Goal: Task Accomplishment & Management: Use online tool/utility

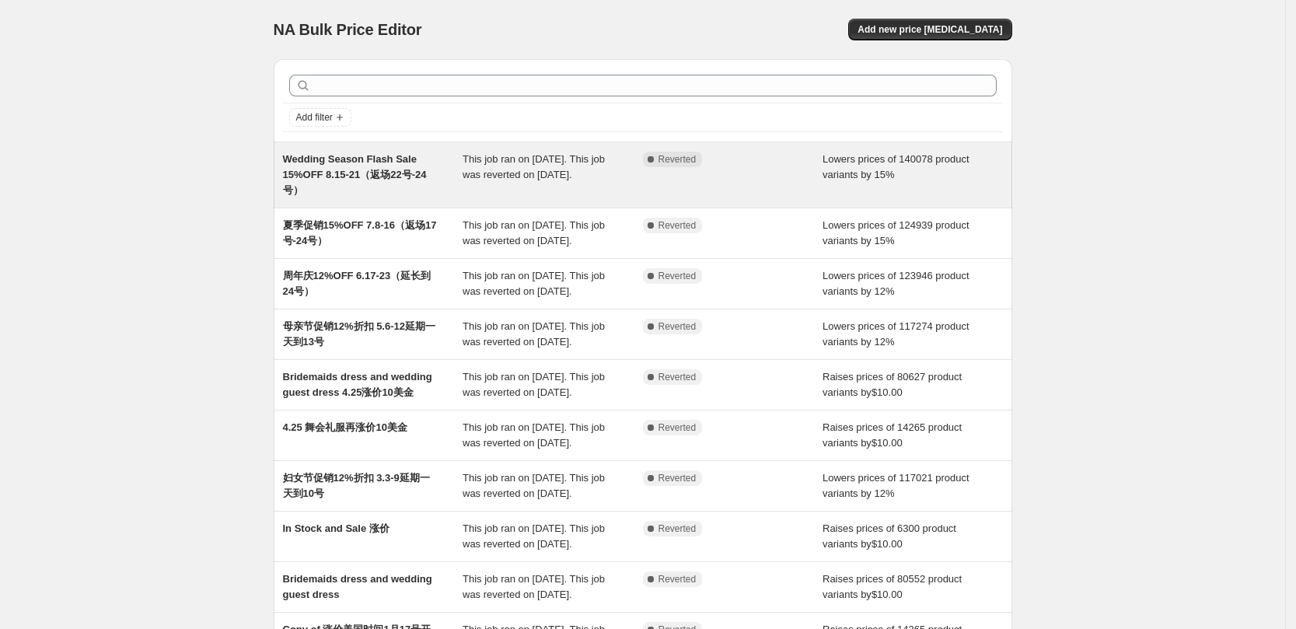
click at [399, 169] on span "Wedding Season Flash Sale 15%OFF 8.15-21（返场22号-24号）" at bounding box center [355, 174] width 144 height 43
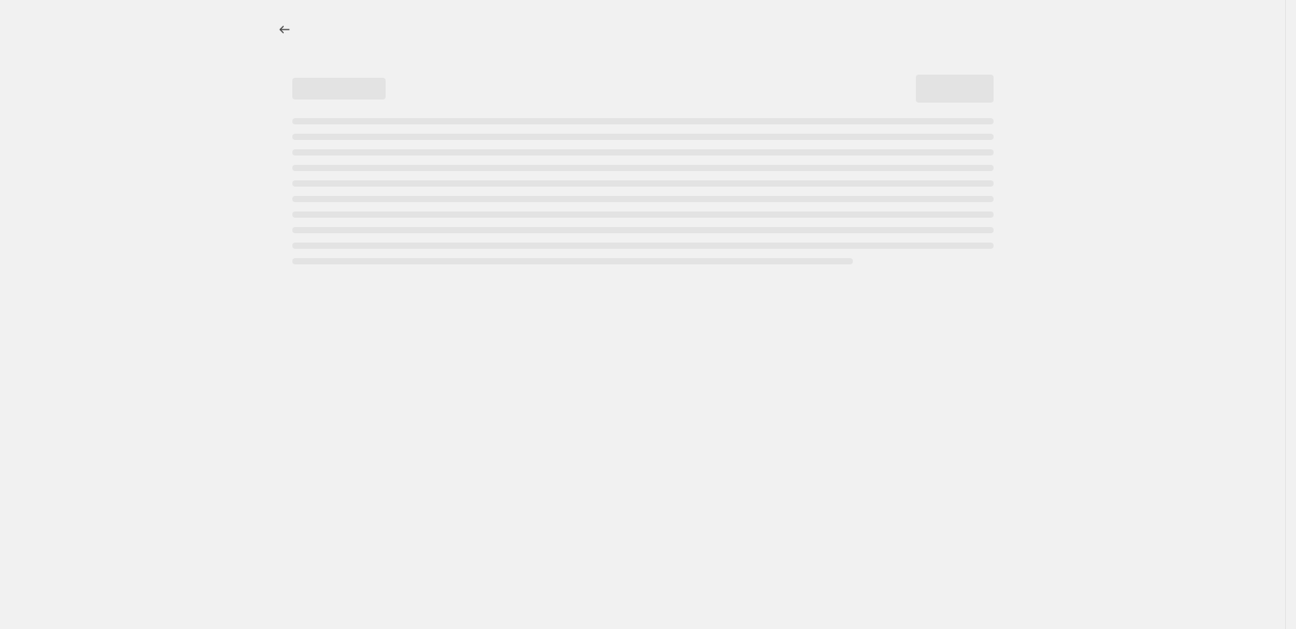
select select "percentage"
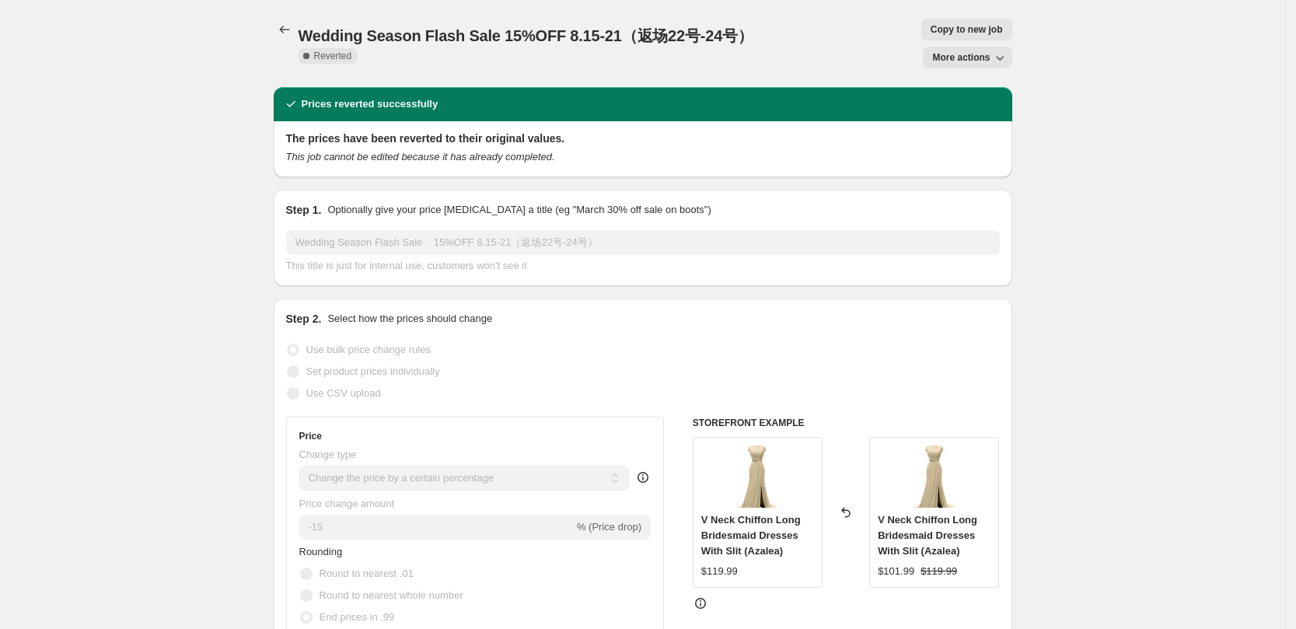
click at [931, 32] on span "Copy to new job" at bounding box center [967, 29] width 72 height 12
select select "percentage"
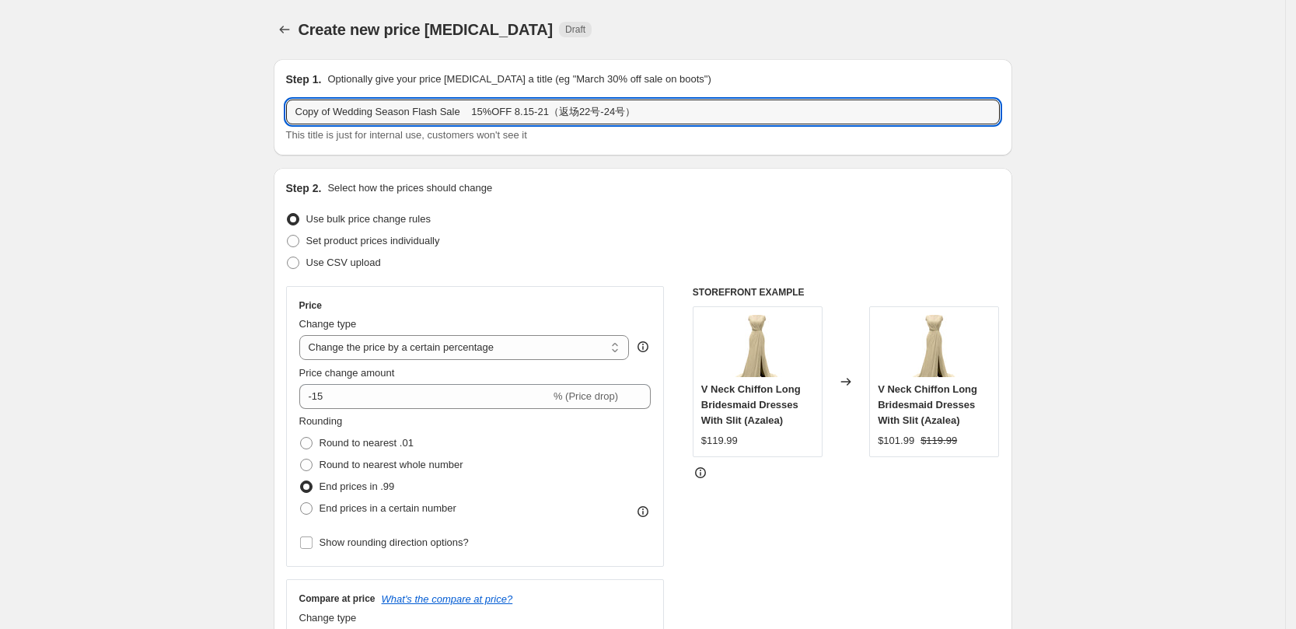
drag, startPoint x: 461, startPoint y: 115, endPoint x: 267, endPoint y: 120, distance: 194.4
paste input "Fall Arrival Event"
click at [390, 118] on input "Fall Arrival Event 15%OFF 8.15-21（返场22号-24号）" at bounding box center [643, 112] width 714 height 25
drag, startPoint x: 427, startPoint y: 113, endPoint x: 555, endPoint y: 113, distance: 128.3
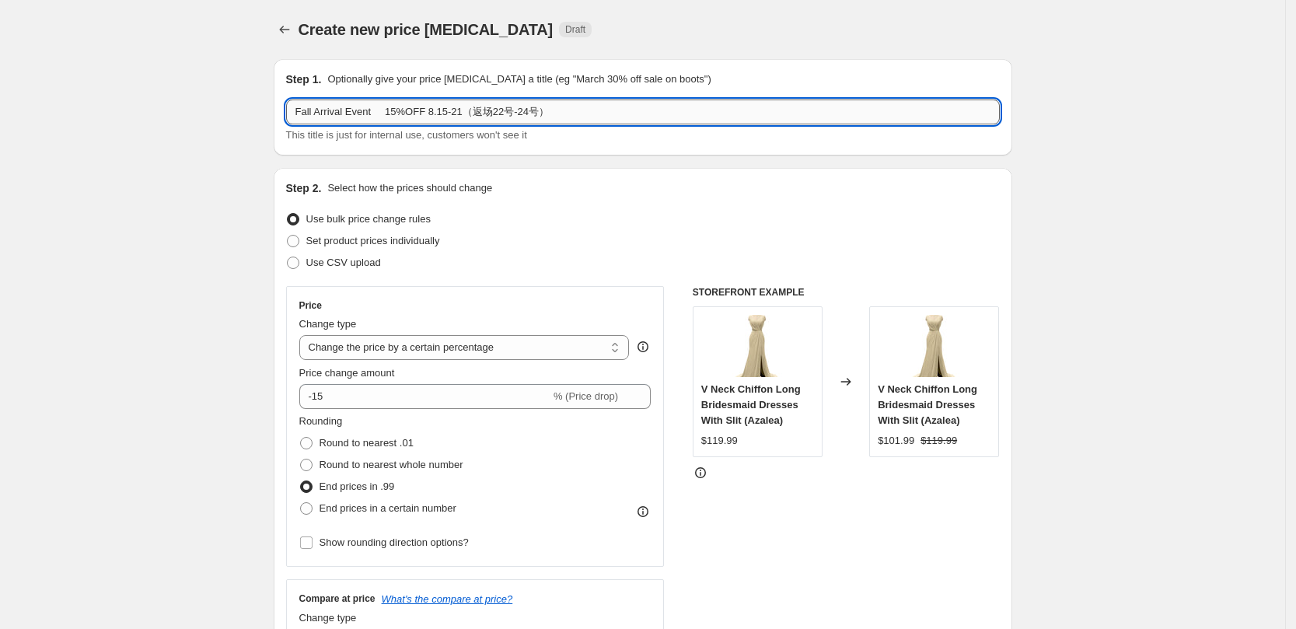
click at [555, 113] on input "Fall Arrival Event 15%OFF 8.15-21（返场22号-24号）" at bounding box center [643, 112] width 714 height 25
paste input "9.9-9.15 （返场9.16-18）"
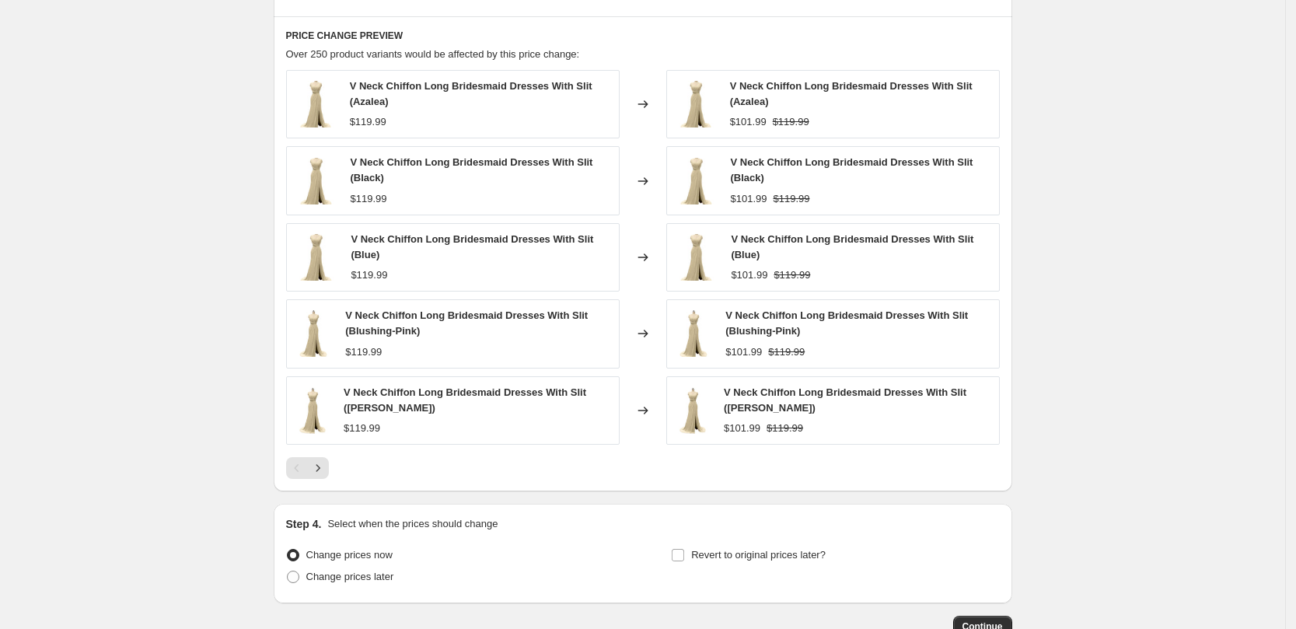
scroll to position [951, 0]
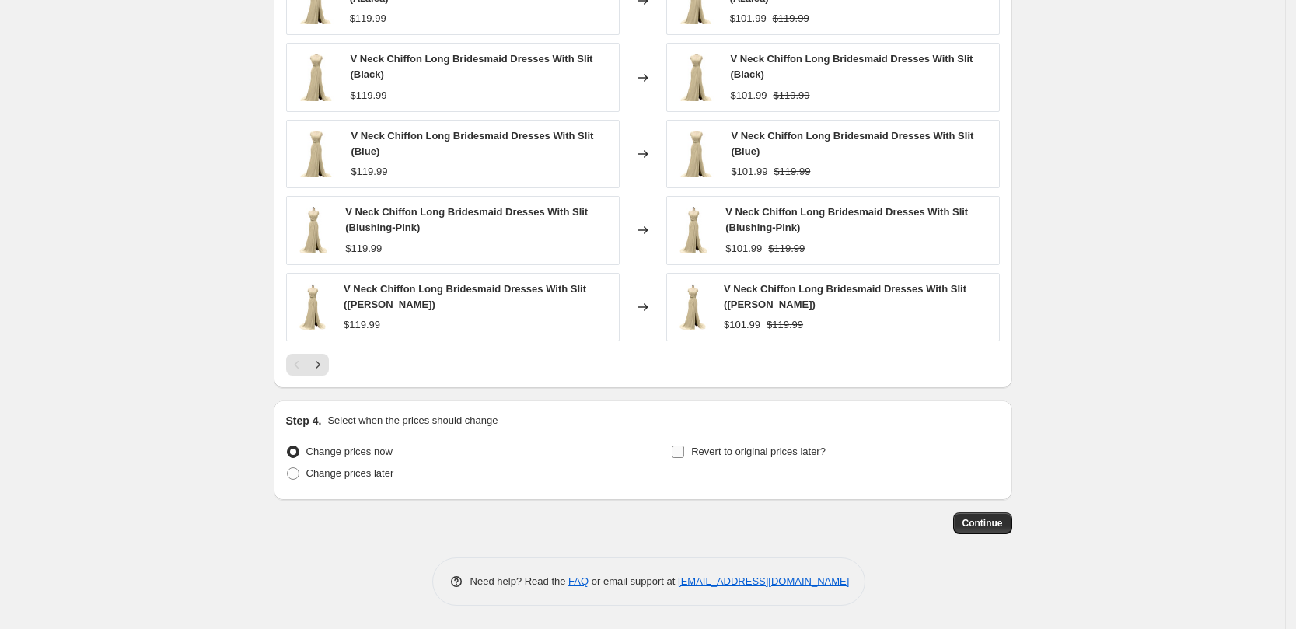
type input "Fall Arrival Event 15%OFF 9.9-9.15 （返场9.16-18）"
click at [684, 452] on input "Revert to original prices later?" at bounding box center [678, 451] width 12 height 12
checkbox input "true"
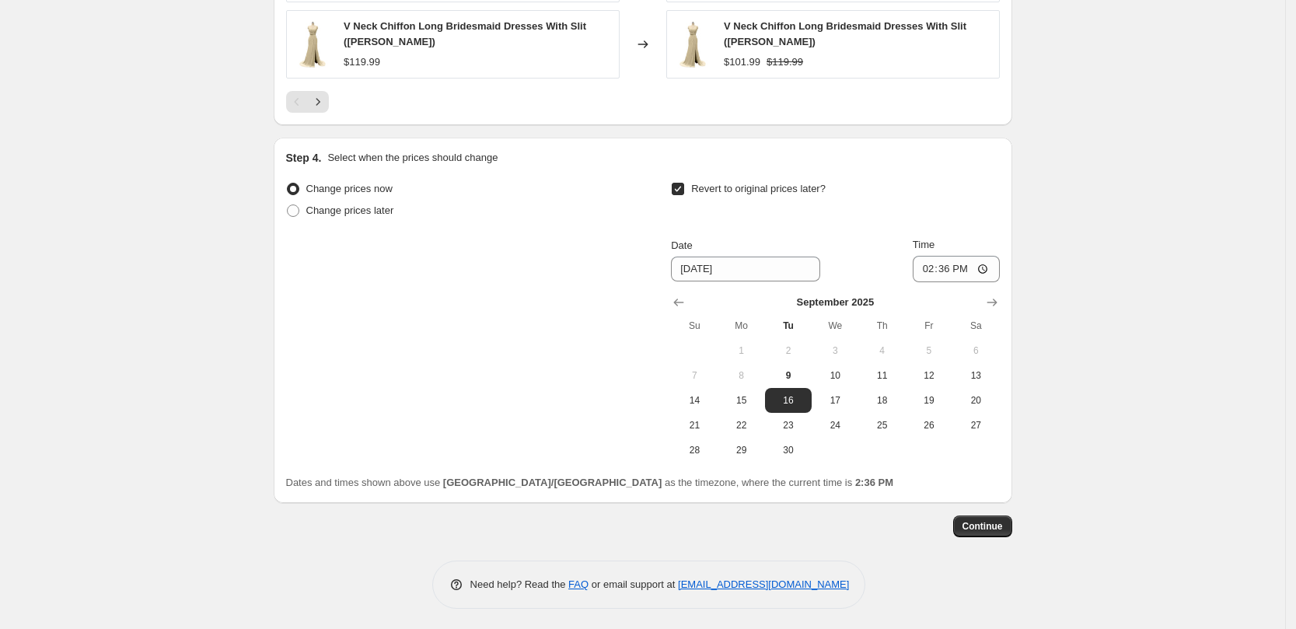
scroll to position [1217, 0]
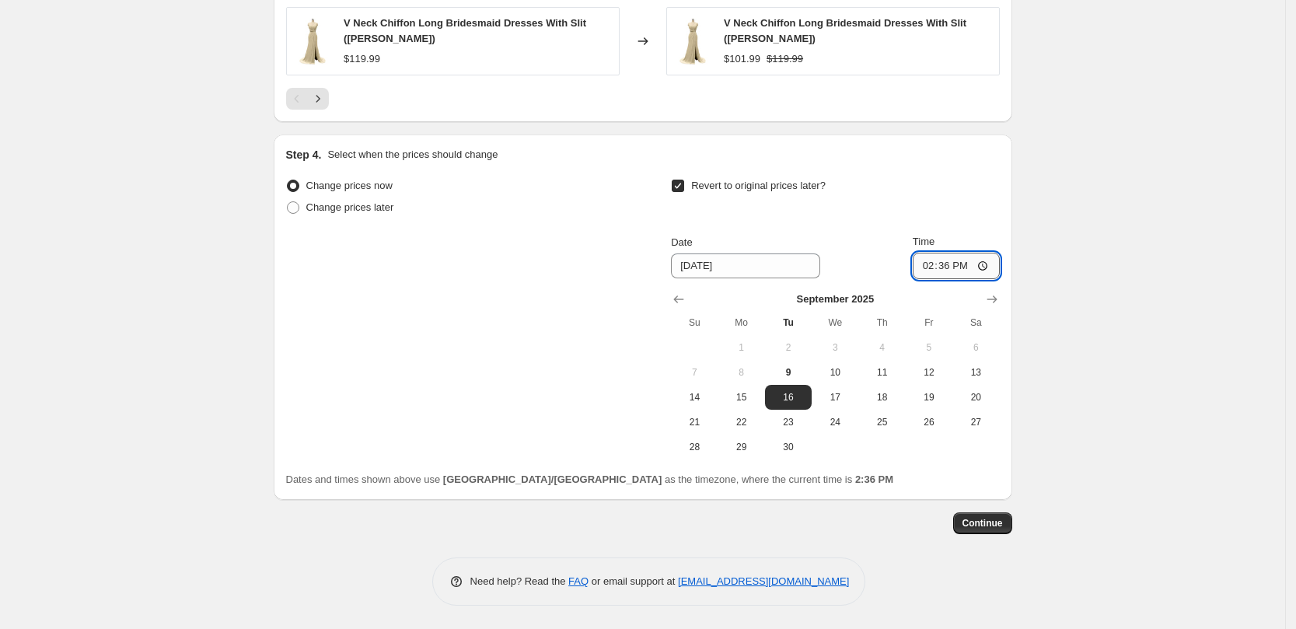
click at [933, 262] on input "14:36" at bounding box center [956, 266] width 87 height 26
type input "15:00"
click at [924, 397] on span "19" at bounding box center [929, 397] width 34 height 12
type input "[DATE]"
click at [979, 526] on span "Continue" at bounding box center [982, 523] width 40 height 12
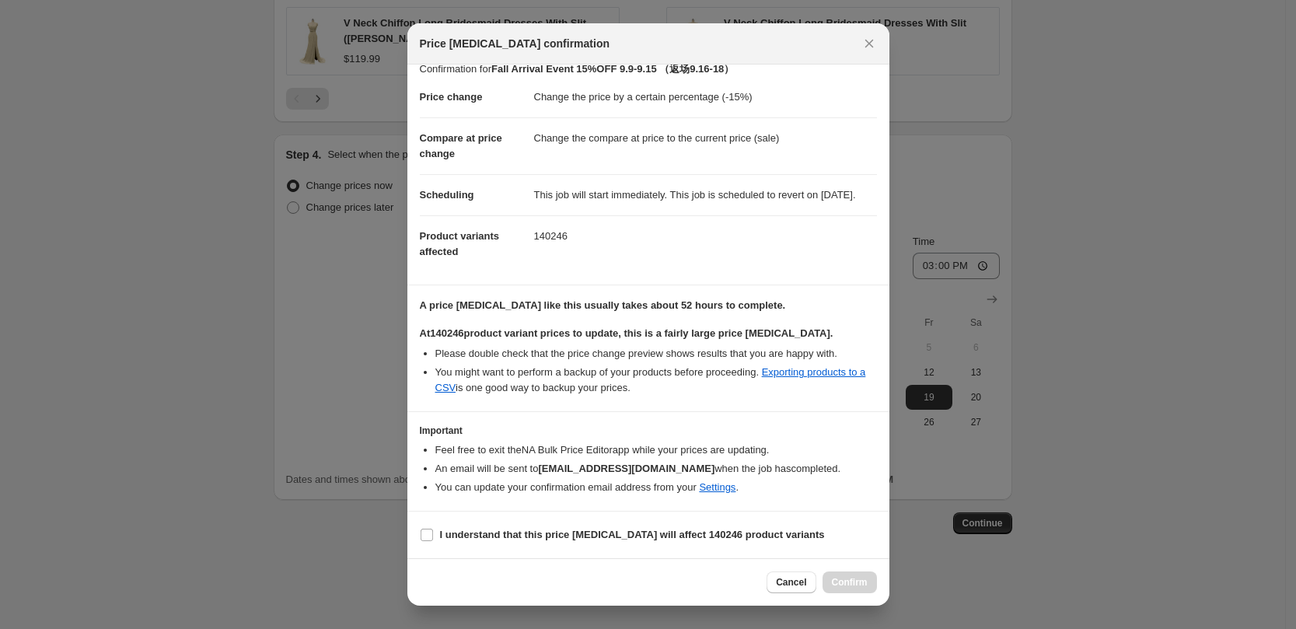
scroll to position [31, 0]
click at [432, 530] on input "I understand that this price [MEDICAL_DATA] will affect 140246 product variants" at bounding box center [427, 535] width 12 height 12
checkbox input "true"
click at [843, 581] on span "Confirm" at bounding box center [850, 582] width 36 height 12
type input "Fall Arrival Event 15%OFF 9.9-9.15 （返场9.16-18）"
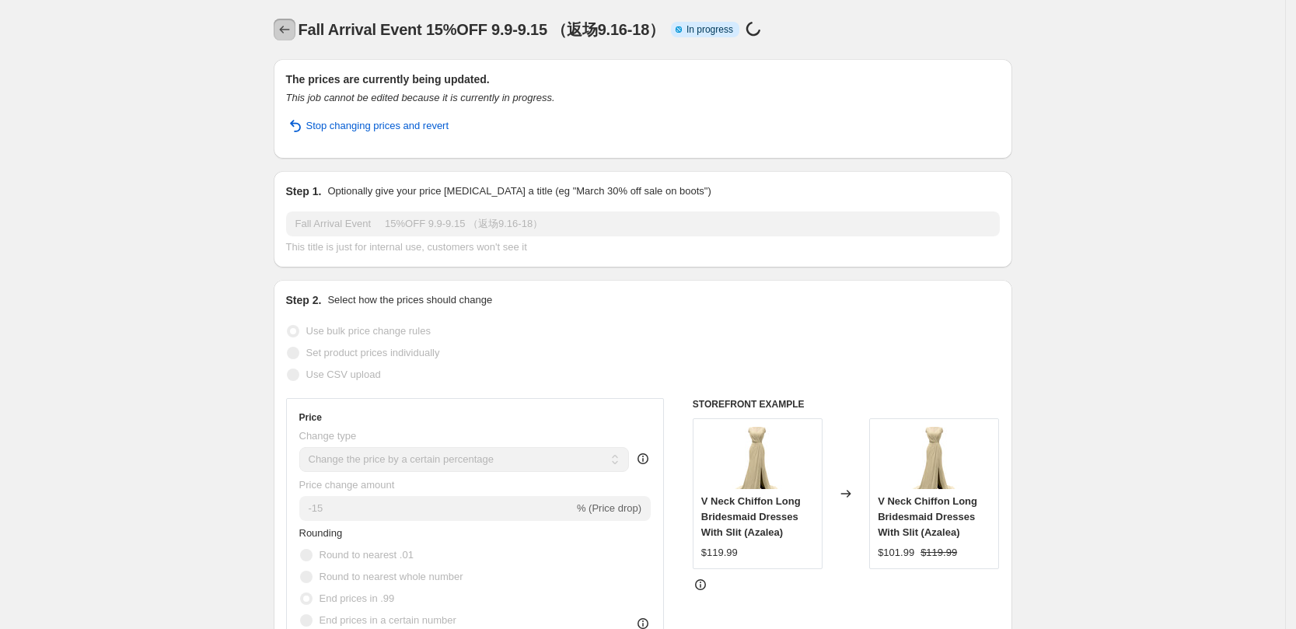
click at [290, 30] on icon "Price change jobs" at bounding box center [285, 30] width 16 height 16
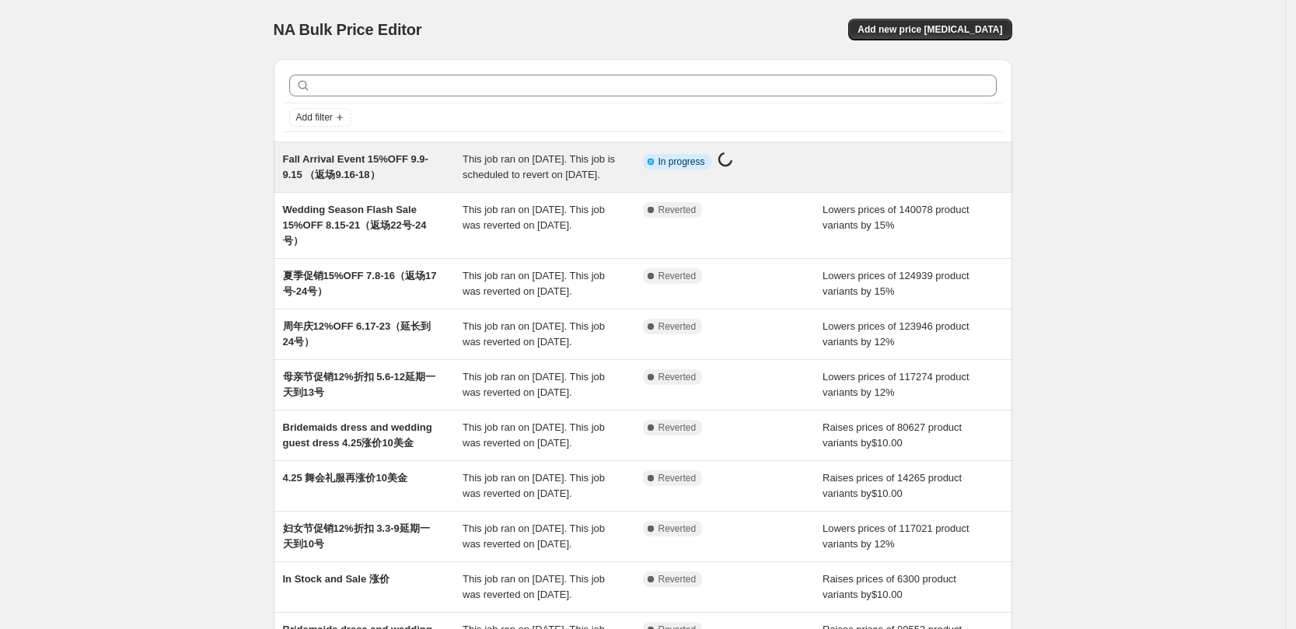
click at [350, 173] on span "Fall Arrival Event 15%OFF 9.9-9.15 （返场9.16-18）" at bounding box center [355, 166] width 145 height 27
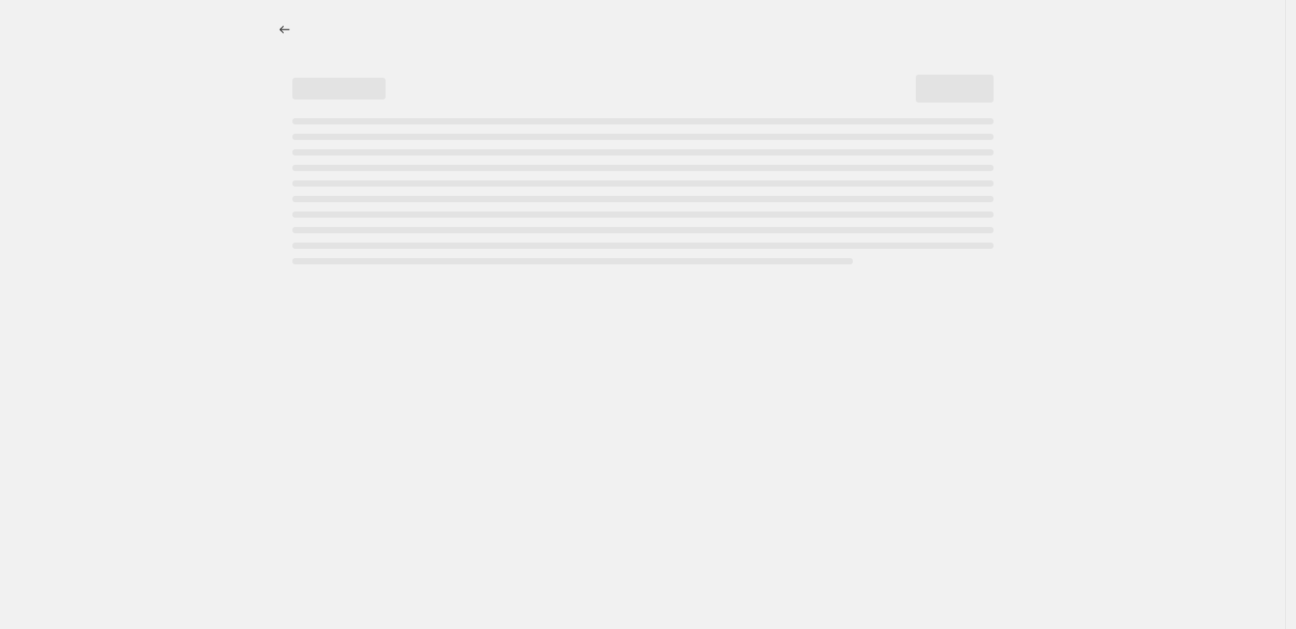
select select "percentage"
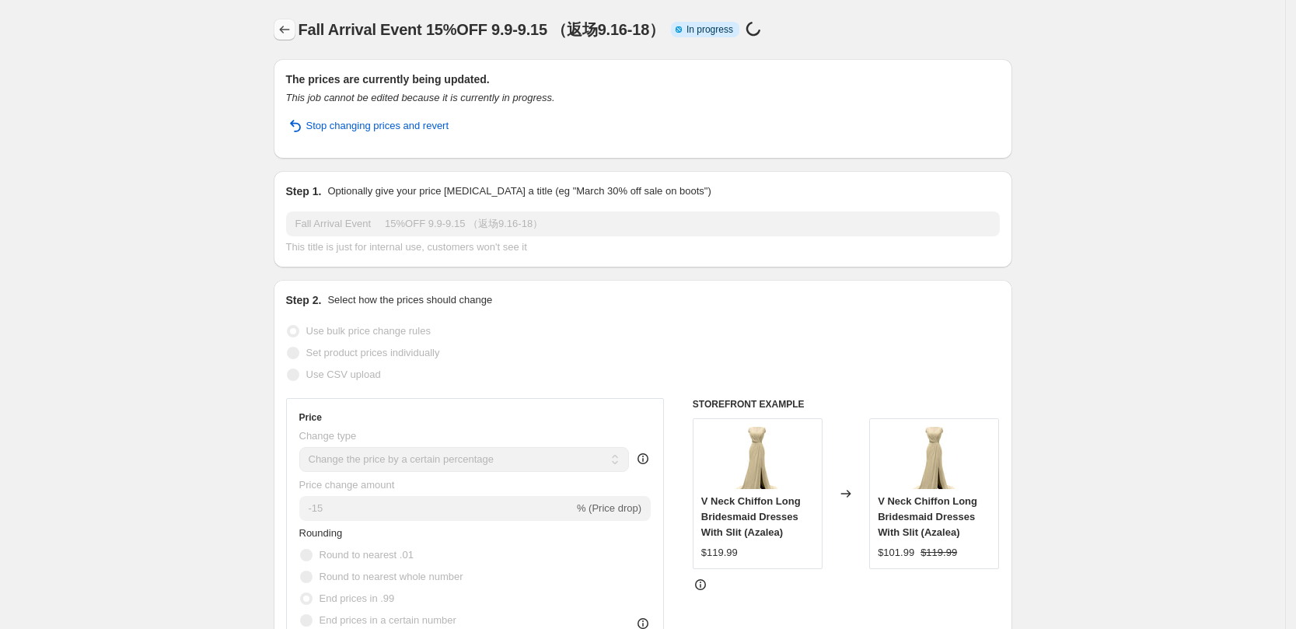
click at [280, 26] on button "Price change jobs" at bounding box center [285, 30] width 22 height 22
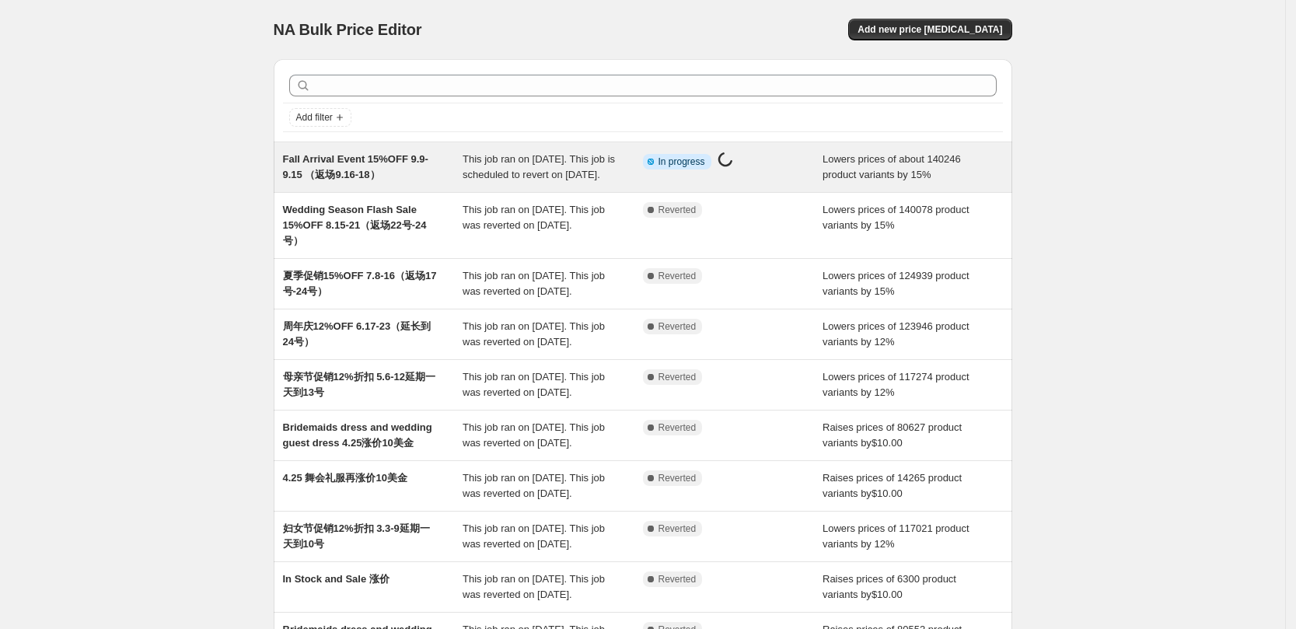
click at [414, 150] on div "Fall Arrival Event 15%OFF 9.9-9.15 （返场9.16-18） This job ran on [DATE]. This job…" at bounding box center [643, 167] width 739 height 50
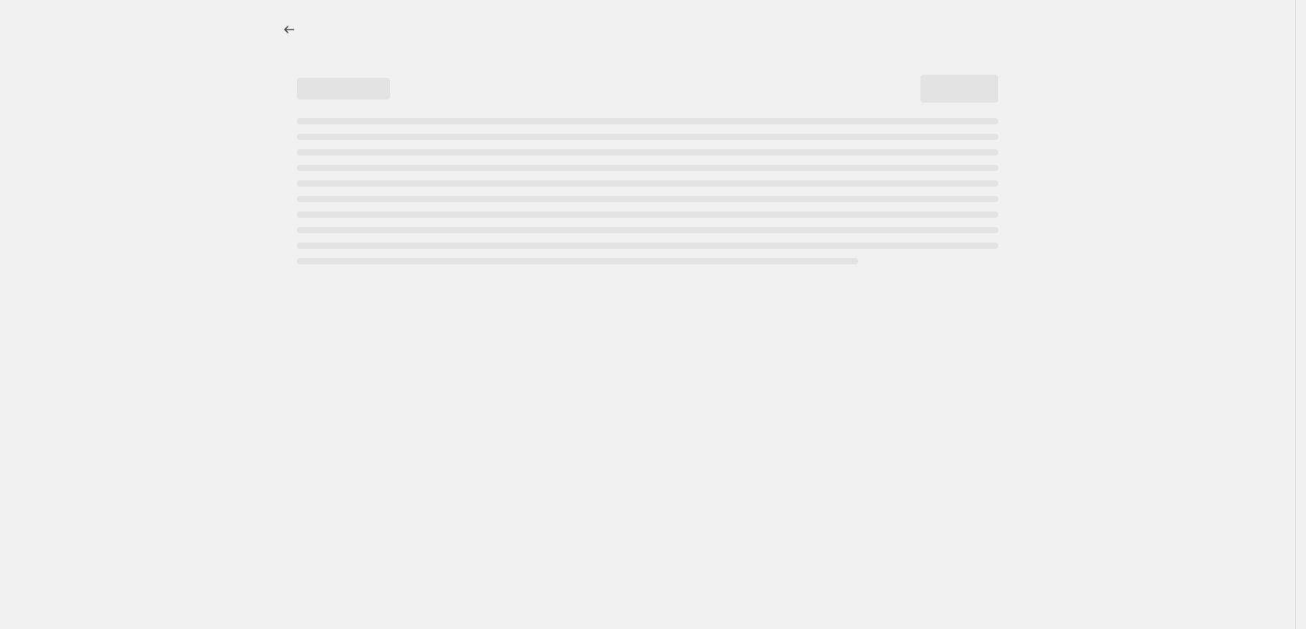
select select "percentage"
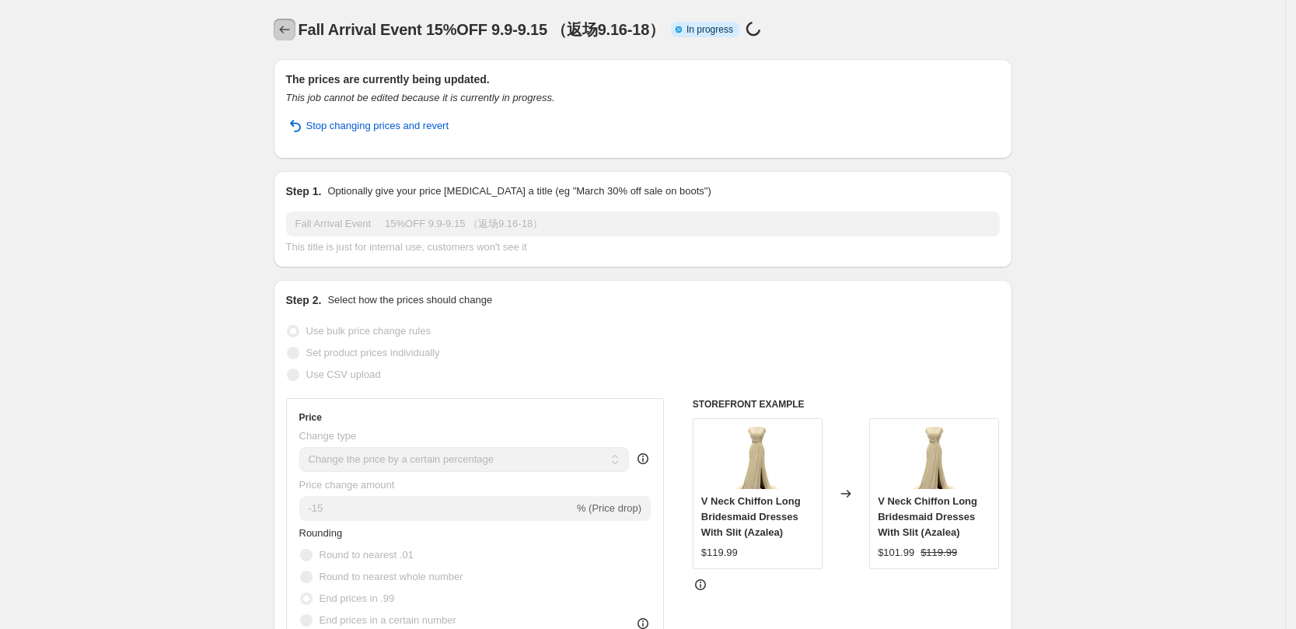
click at [290, 24] on icon "Price change jobs" at bounding box center [285, 30] width 16 height 16
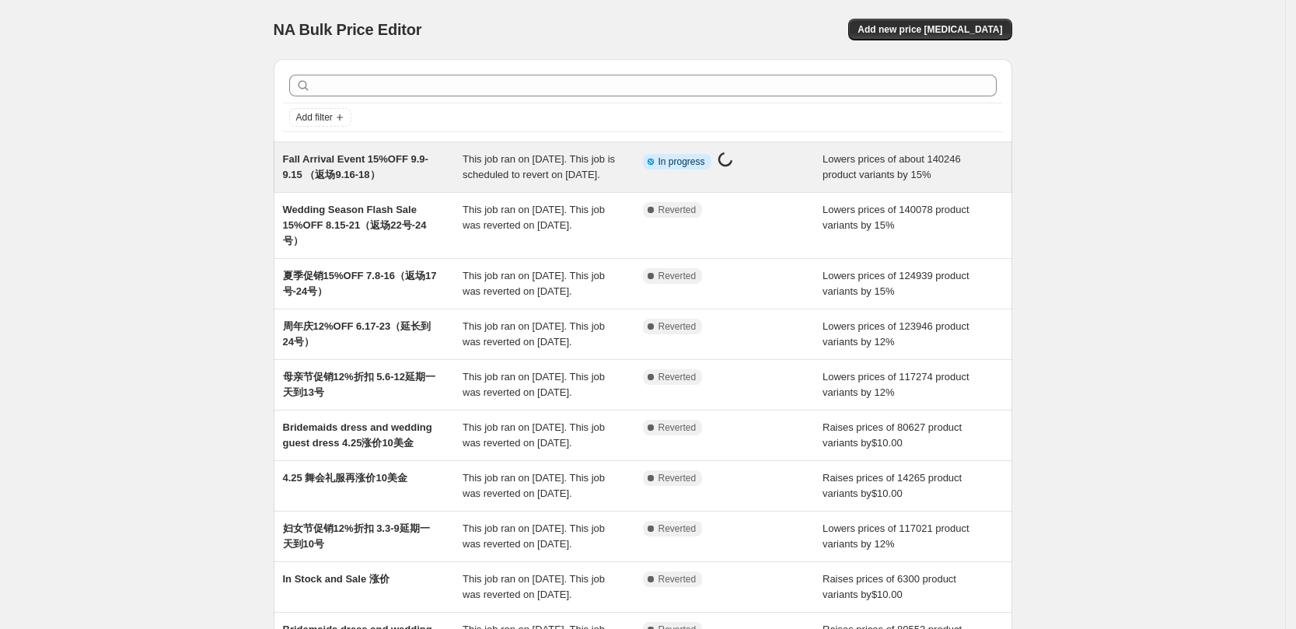
click at [368, 156] on span "Fall Arrival Event 15%OFF 9.9-9.15 （返场9.16-18）" at bounding box center [355, 166] width 145 height 27
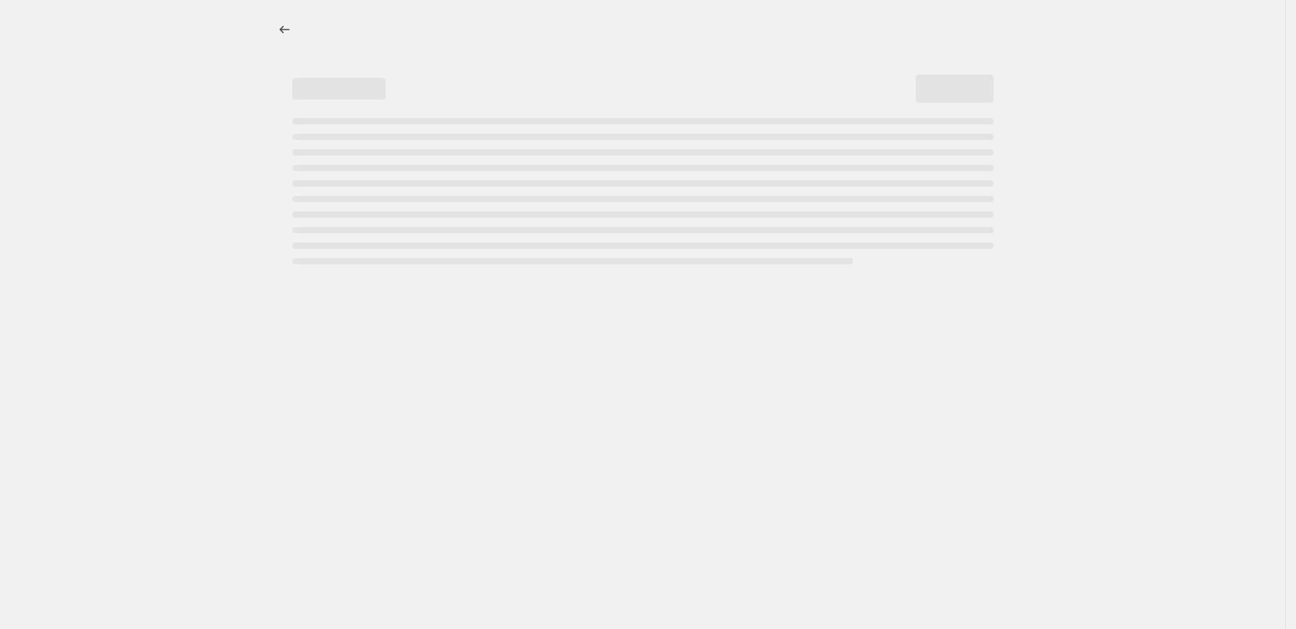
select select "percentage"
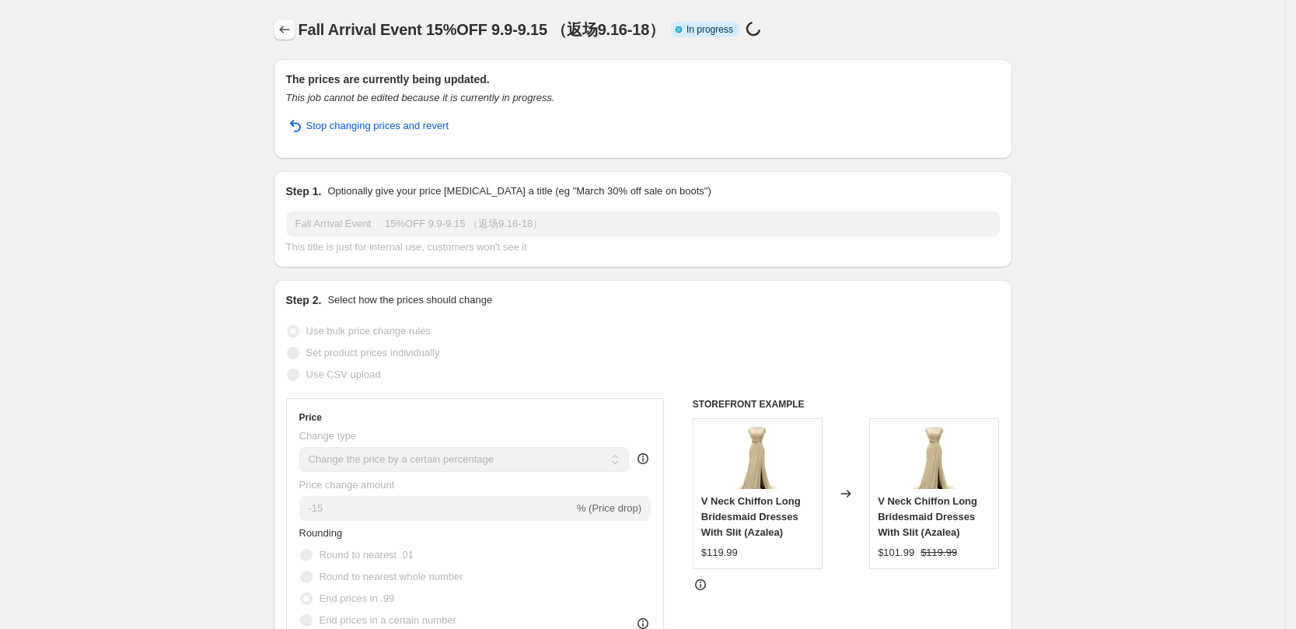
click at [287, 33] on icon "Price change jobs" at bounding box center [285, 30] width 16 height 16
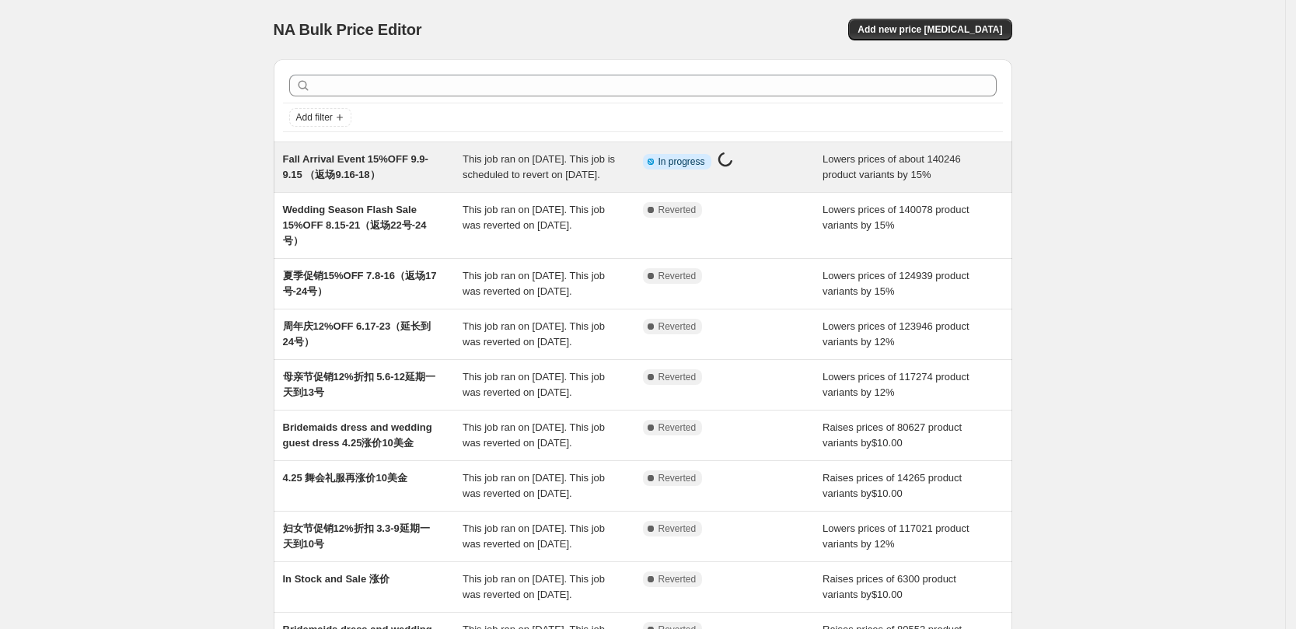
click at [361, 159] on span "Fall Arrival Event 15%OFF 9.9-9.15 （返场9.16-18）" at bounding box center [355, 166] width 145 height 27
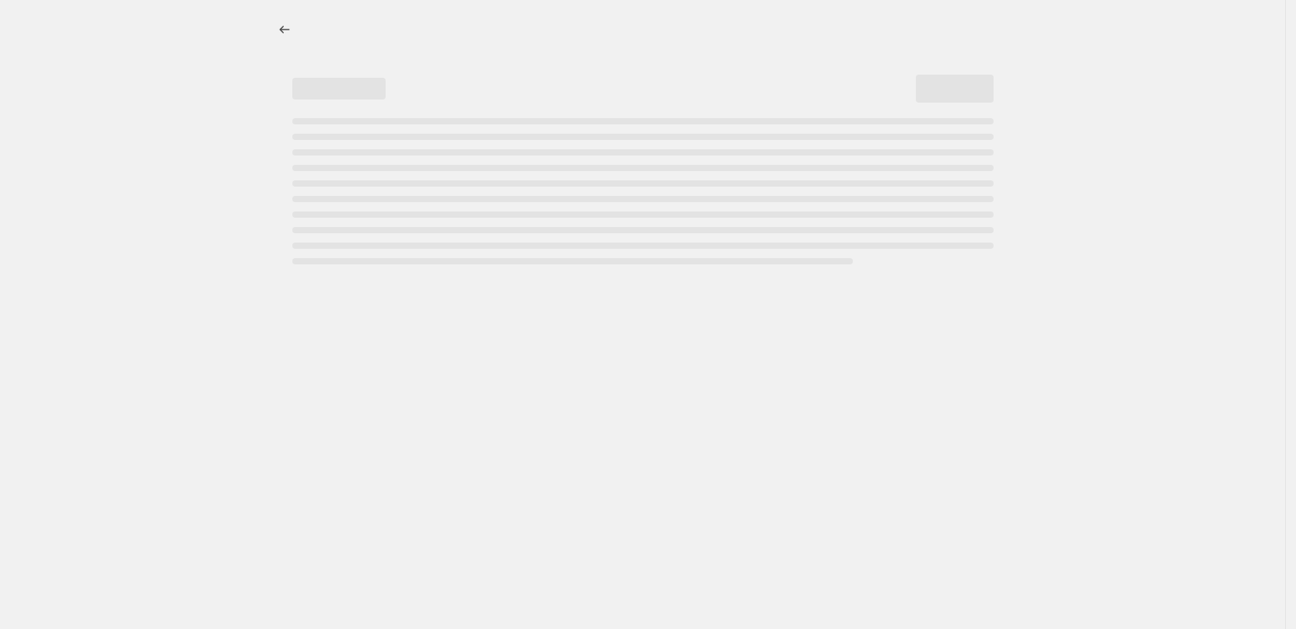
select select "percentage"
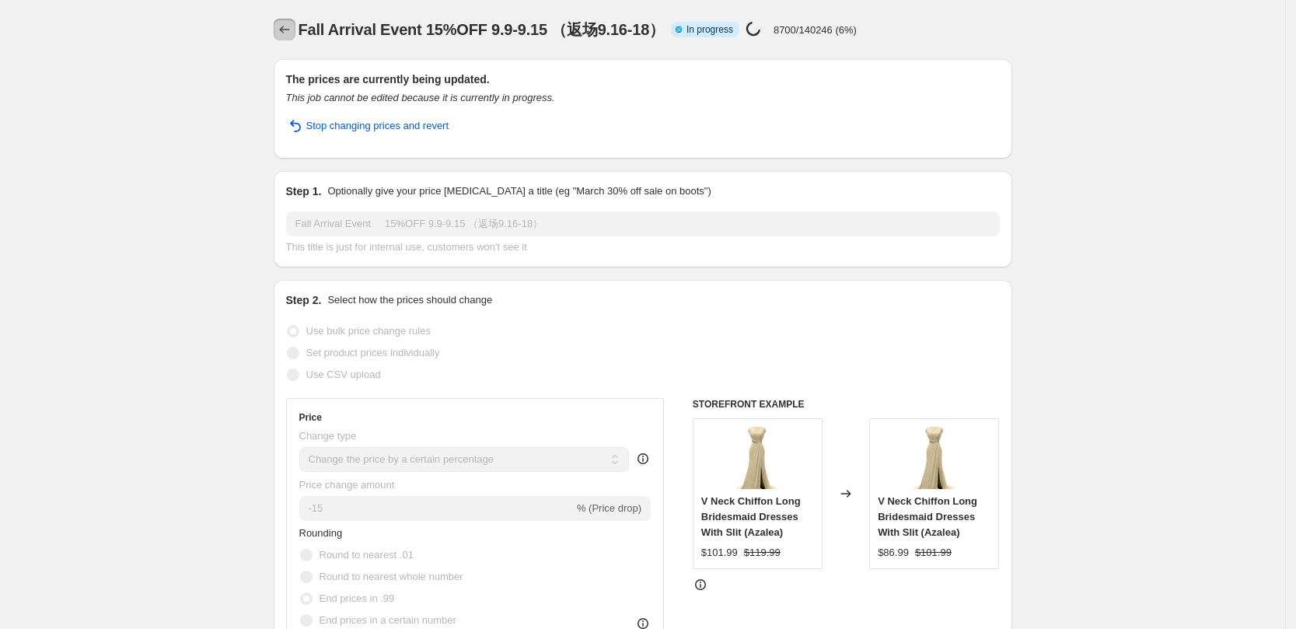
click at [286, 30] on icon "Price change jobs" at bounding box center [284, 30] width 10 height 8
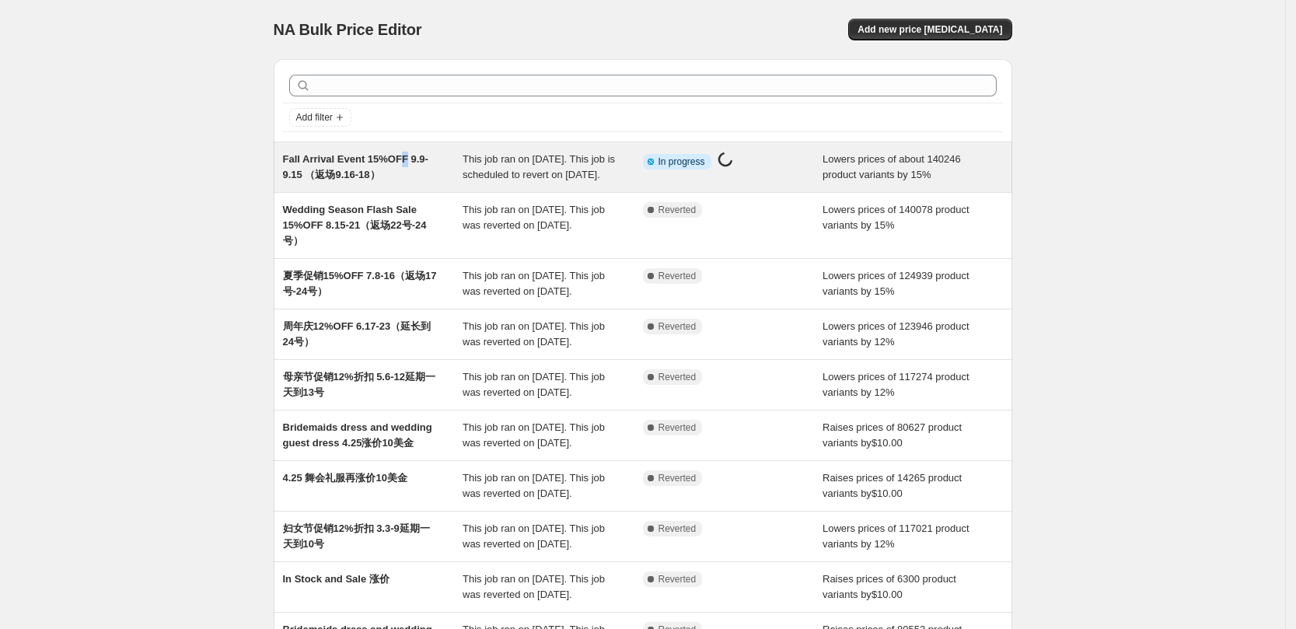
click at [407, 162] on span "Fall Arrival Event 15%OFF 9.9-9.15 （返场9.16-18）" at bounding box center [355, 166] width 145 height 27
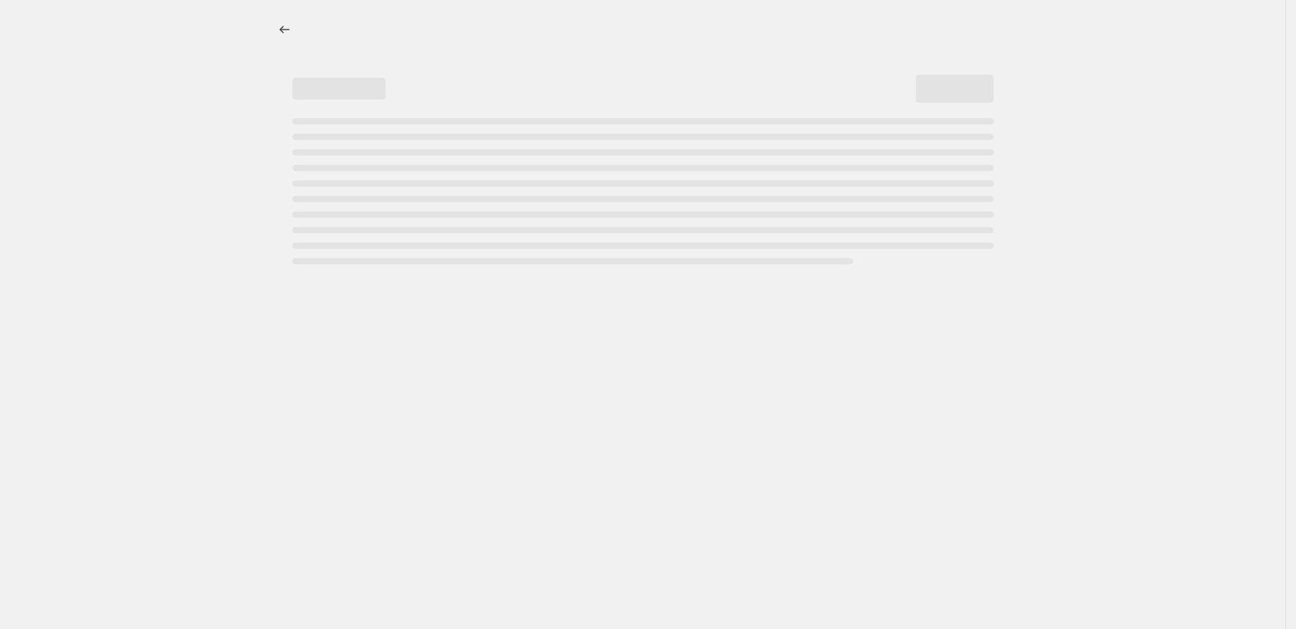
select select "percentage"
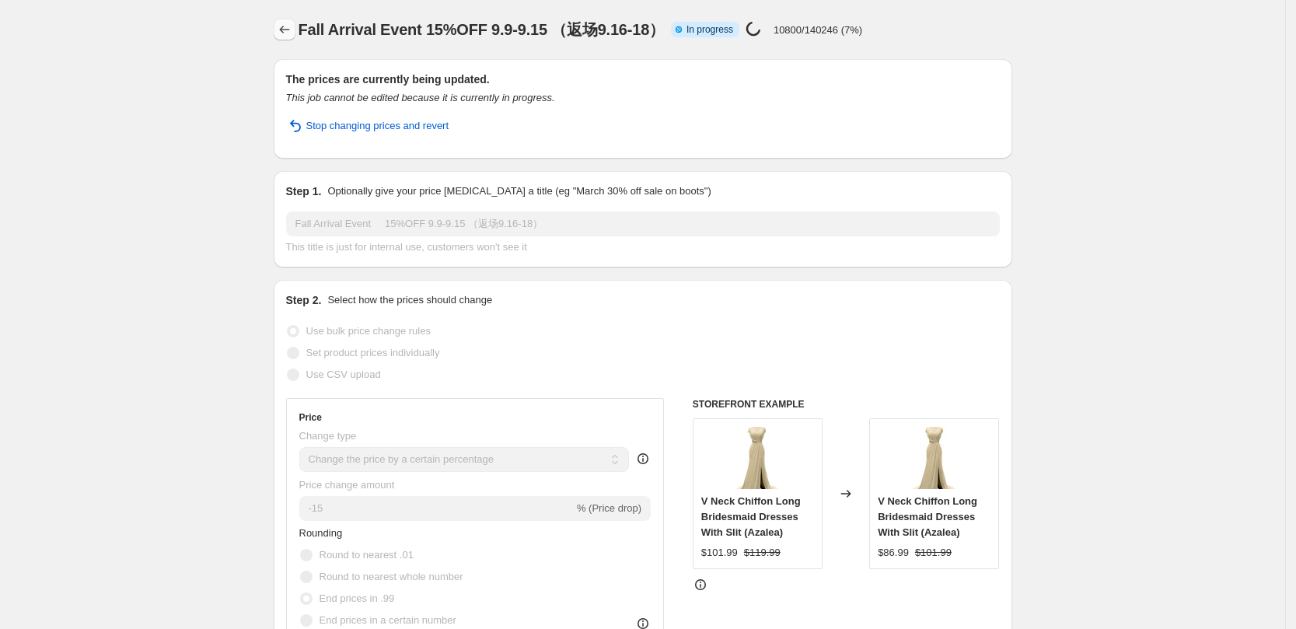
click at [292, 35] on icon "Price change jobs" at bounding box center [285, 30] width 16 height 16
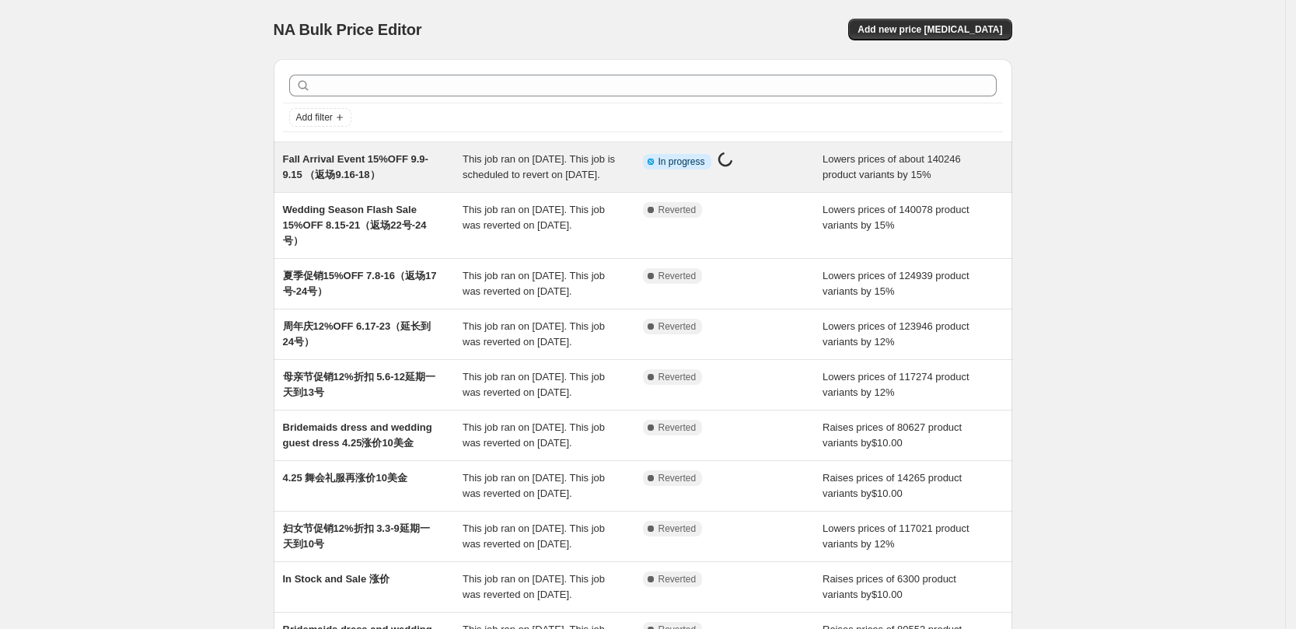
click at [382, 165] on span "Fall Arrival Event 15%OFF 9.9-9.15 （返场9.16-18）" at bounding box center [355, 166] width 145 height 27
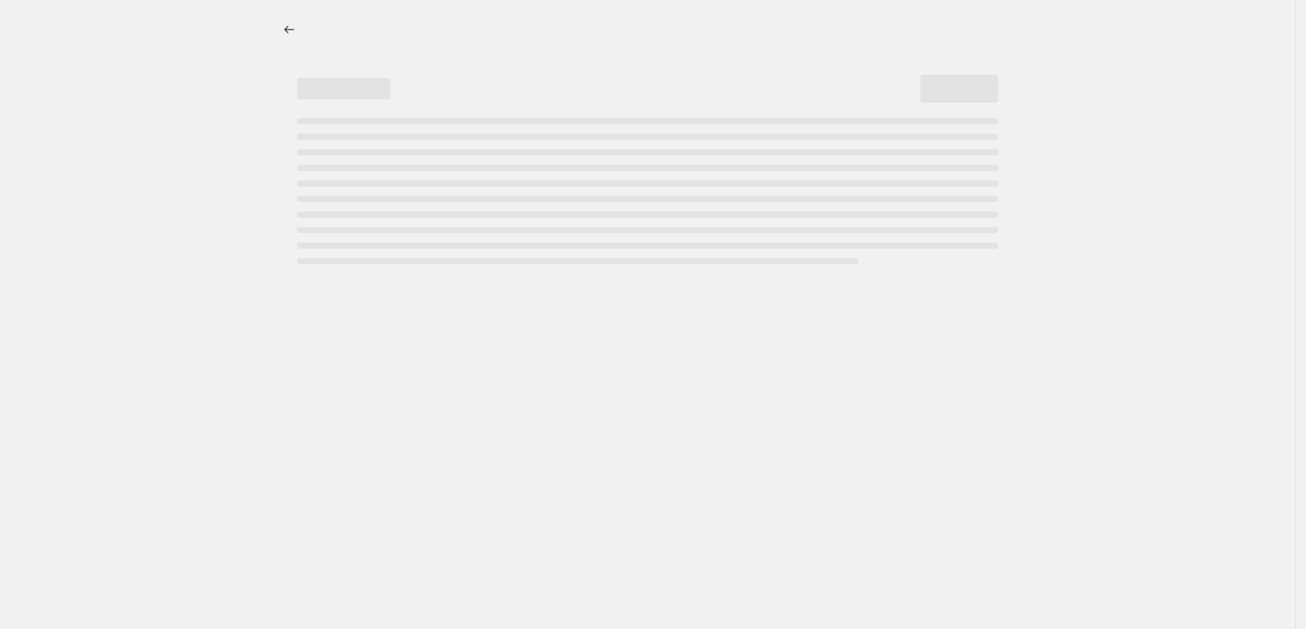
select select "percentage"
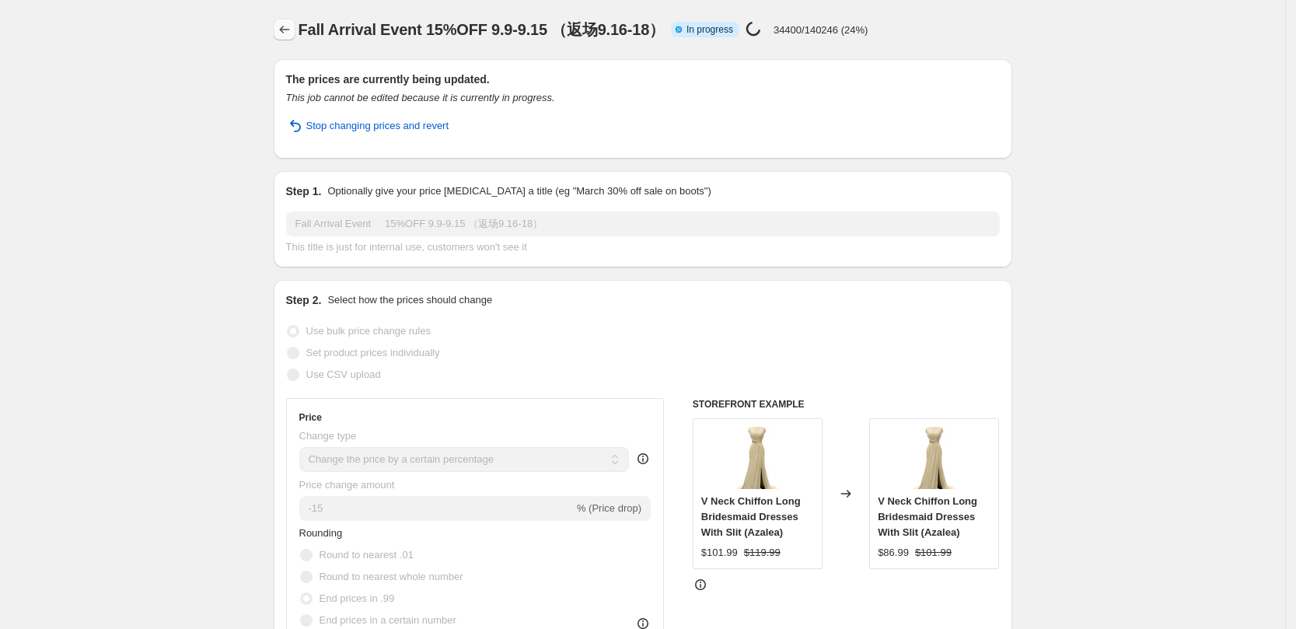
click at [291, 29] on icon "Price change jobs" at bounding box center [285, 30] width 16 height 16
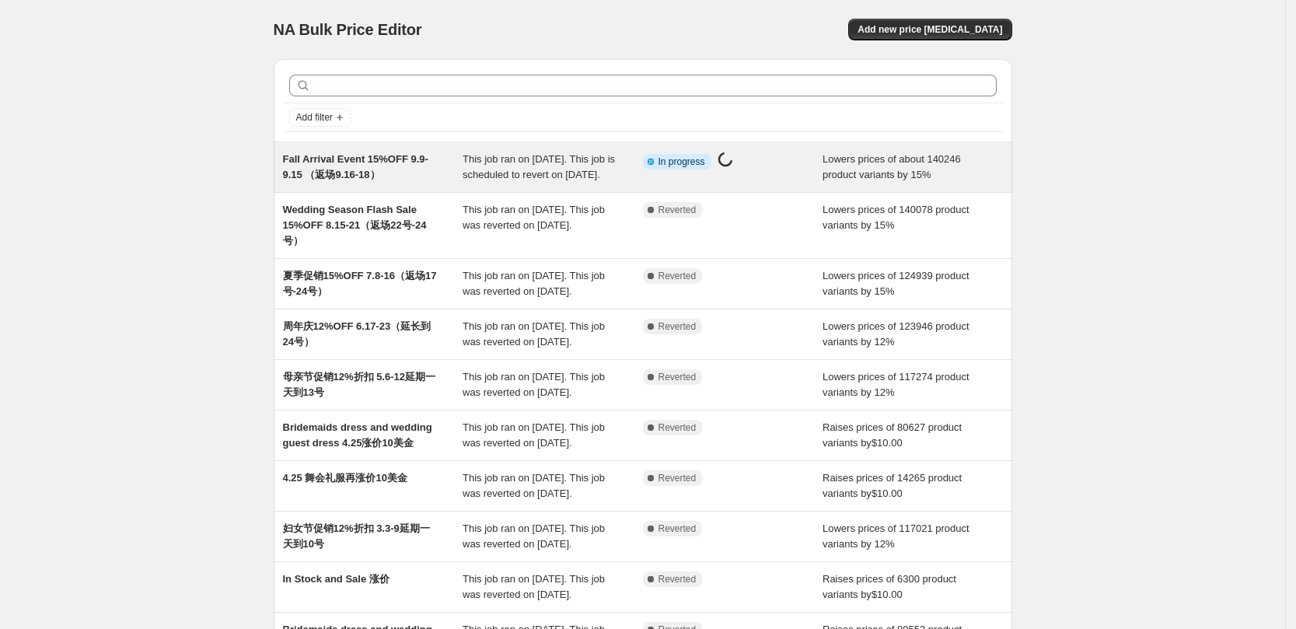
click at [376, 170] on span "Fall Arrival Event 15%OFF 9.9-9.15 （返场9.16-18）" at bounding box center [355, 166] width 145 height 27
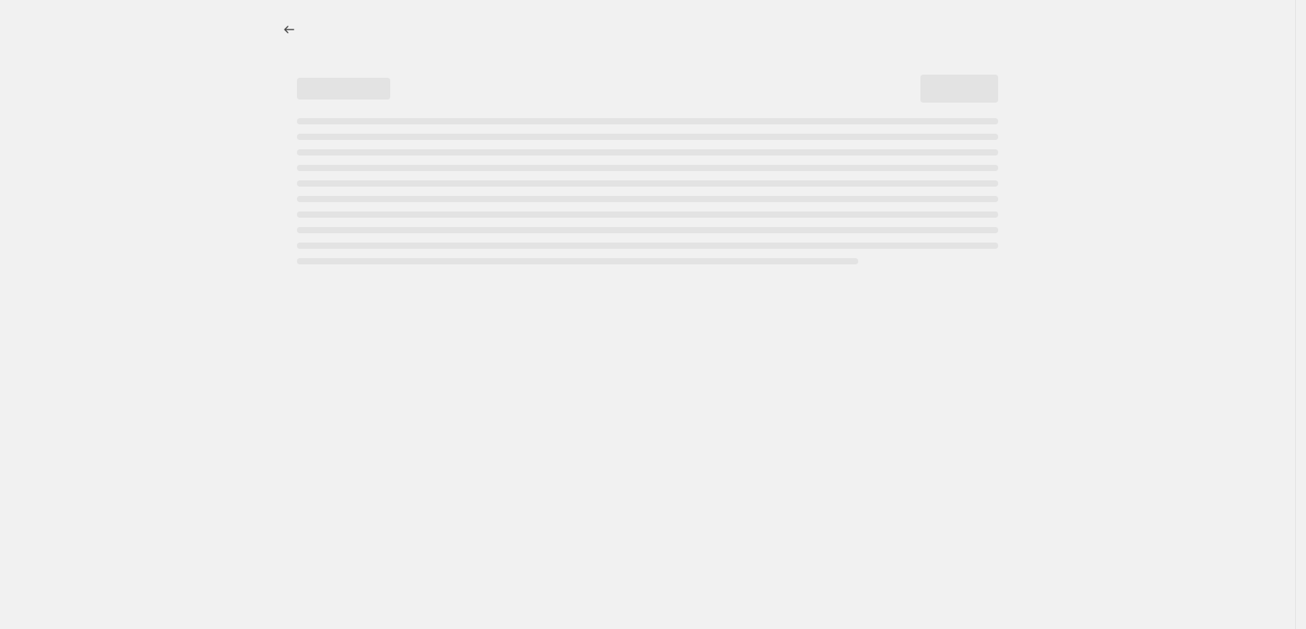
select select "percentage"
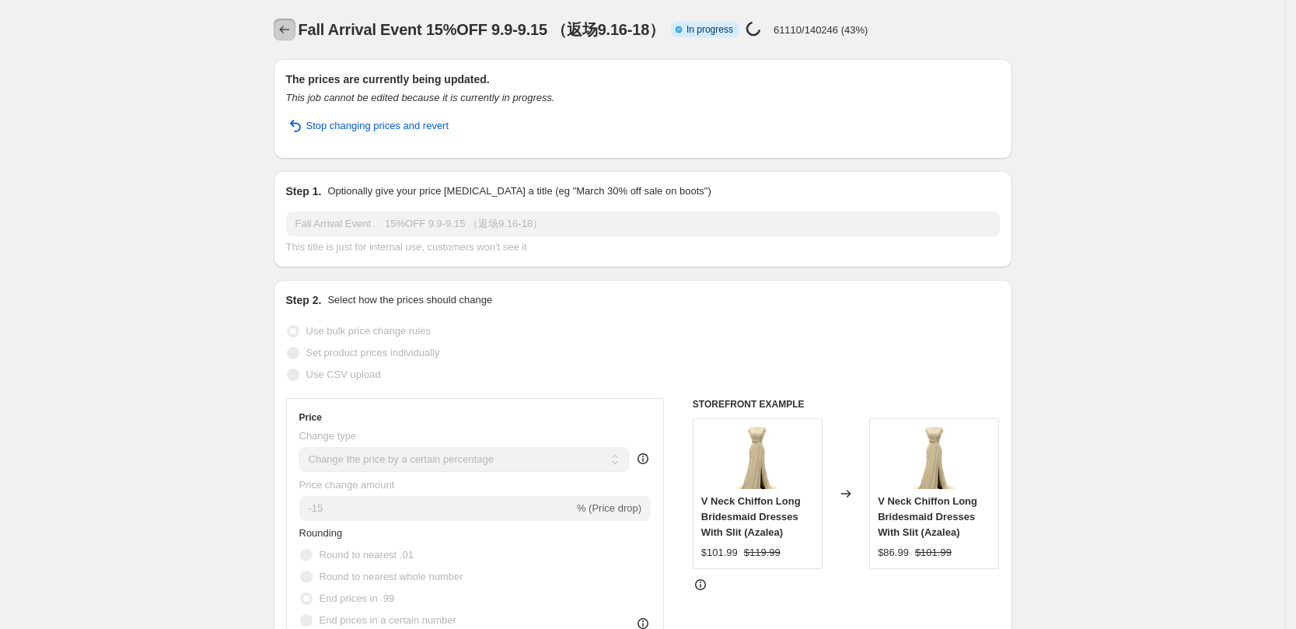
click at [287, 36] on icon "Price change jobs" at bounding box center [285, 30] width 16 height 16
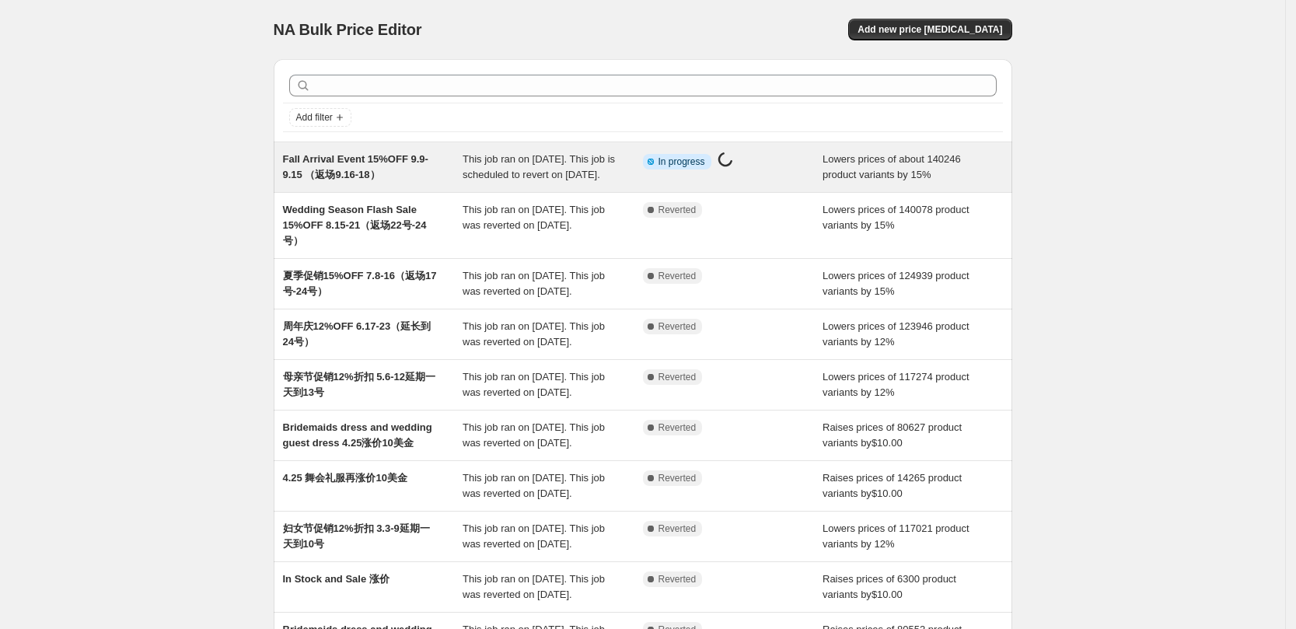
click at [334, 167] on span "Fall Arrival Event 15%OFF 9.9-9.15 （返场9.16-18）" at bounding box center [355, 166] width 145 height 27
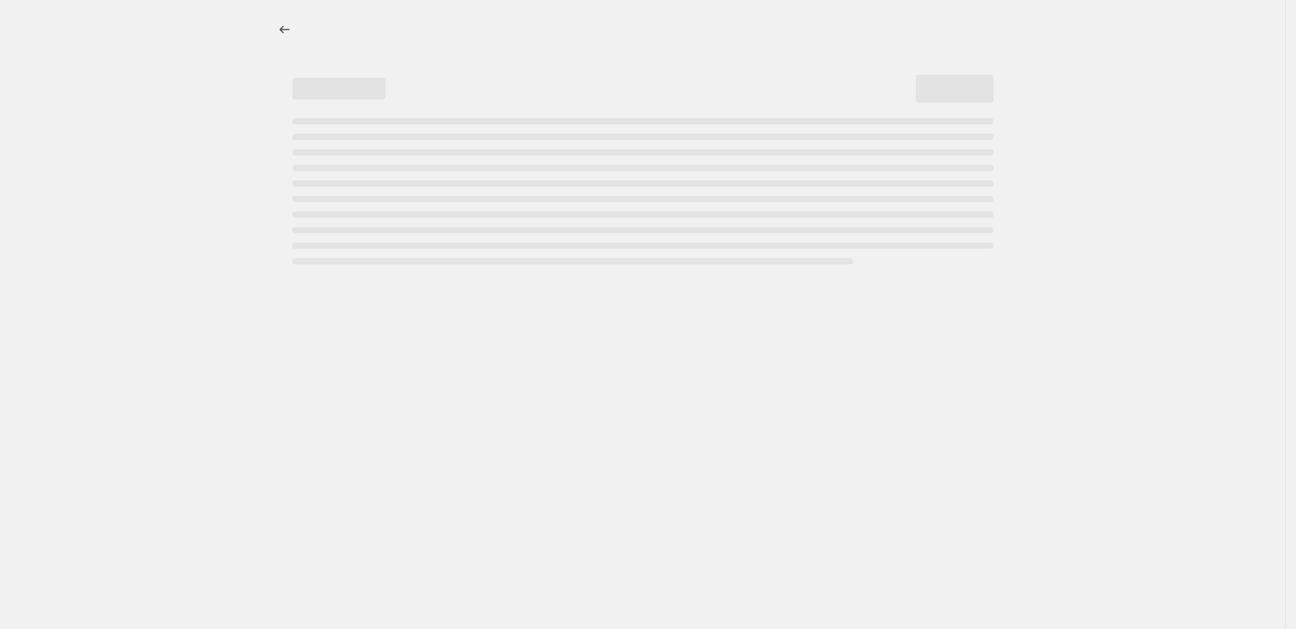
select select "percentage"
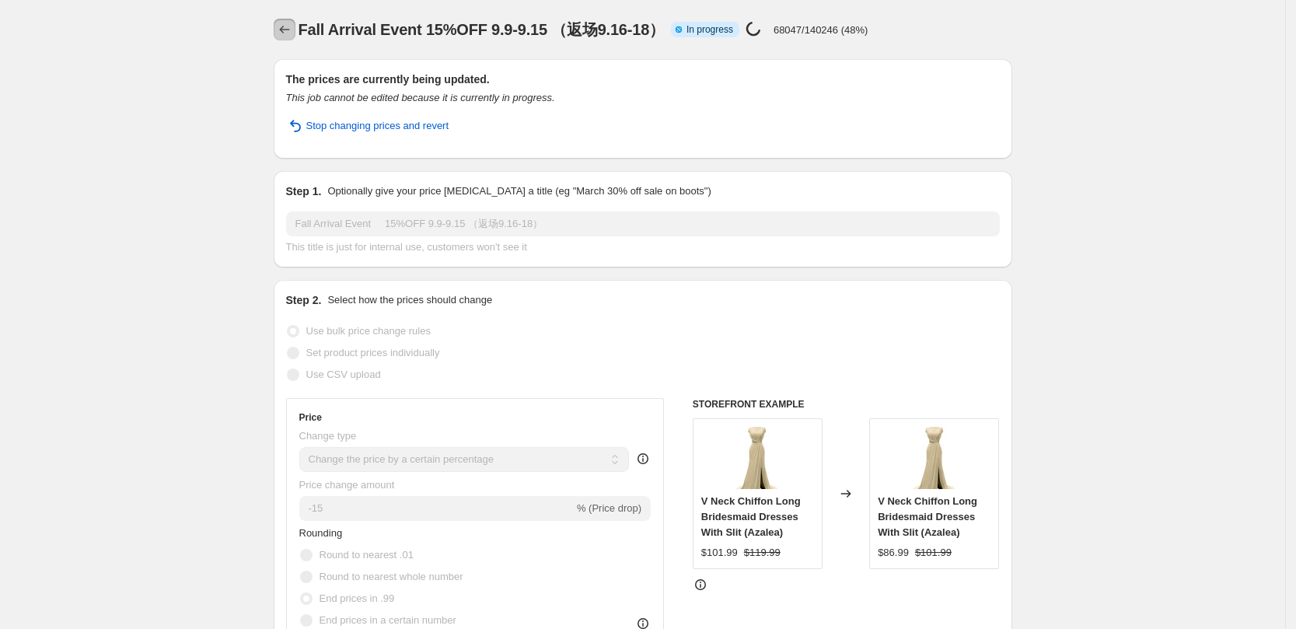
click at [291, 33] on icon "Price change jobs" at bounding box center [285, 30] width 16 height 16
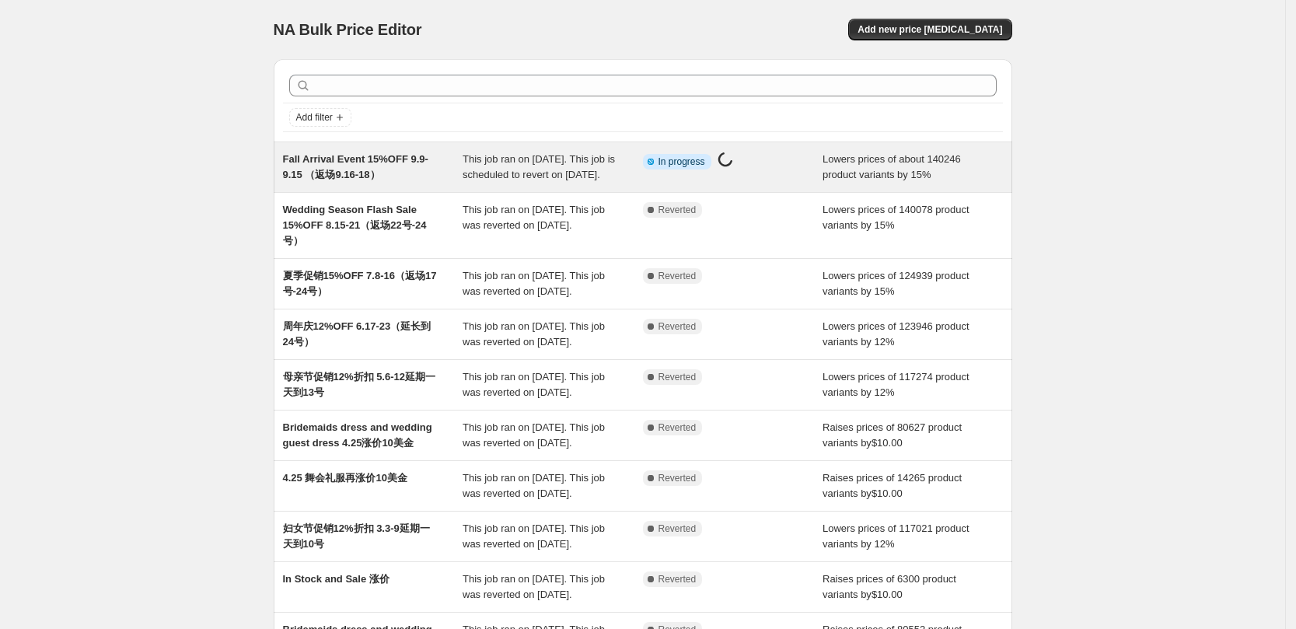
click at [382, 165] on span "Fall Arrival Event 15%OFF 9.9-9.15 （返场9.16-18）" at bounding box center [355, 166] width 145 height 27
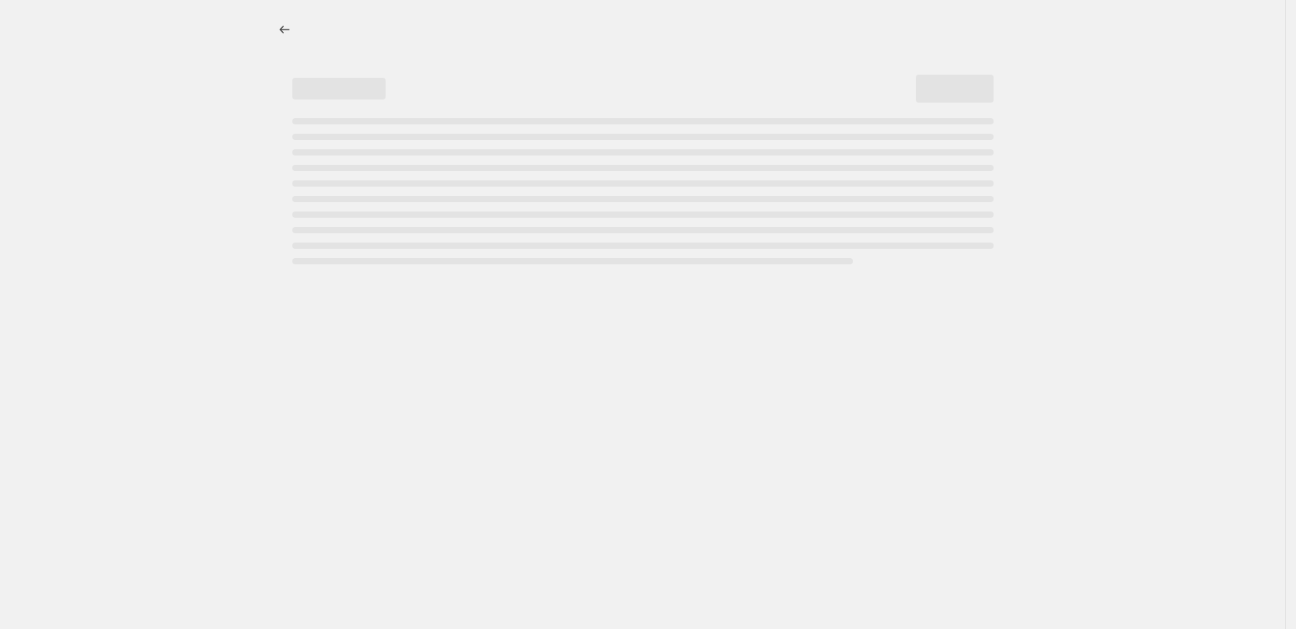
select select "percentage"
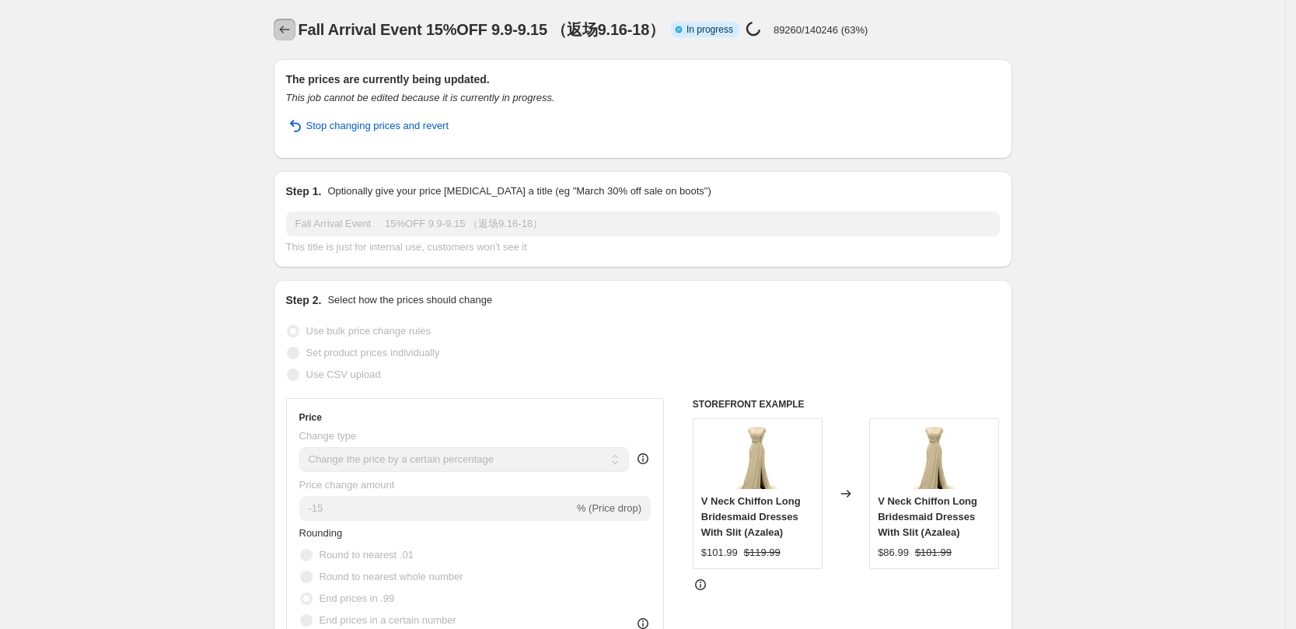
click at [283, 34] on icon "Price change jobs" at bounding box center [285, 30] width 16 height 16
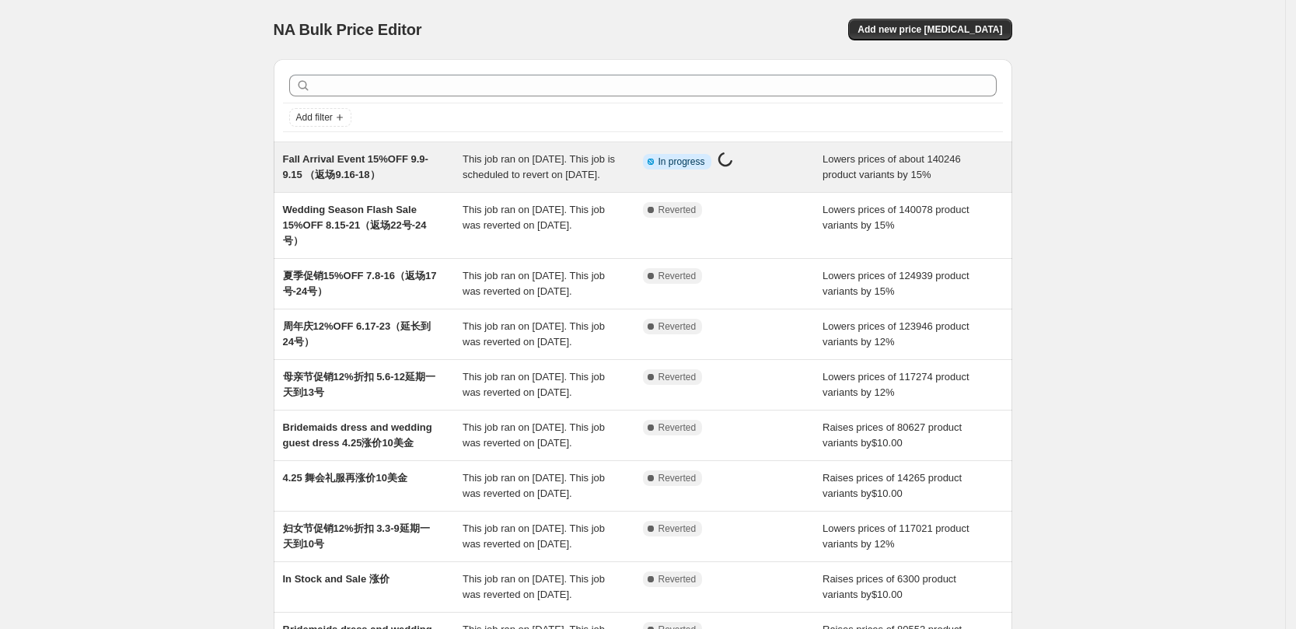
click at [379, 148] on div "Fall Arrival Event 15%OFF 9.9-9.15 （返场9.16-18） This job ran on [DATE]. This job…" at bounding box center [643, 167] width 739 height 50
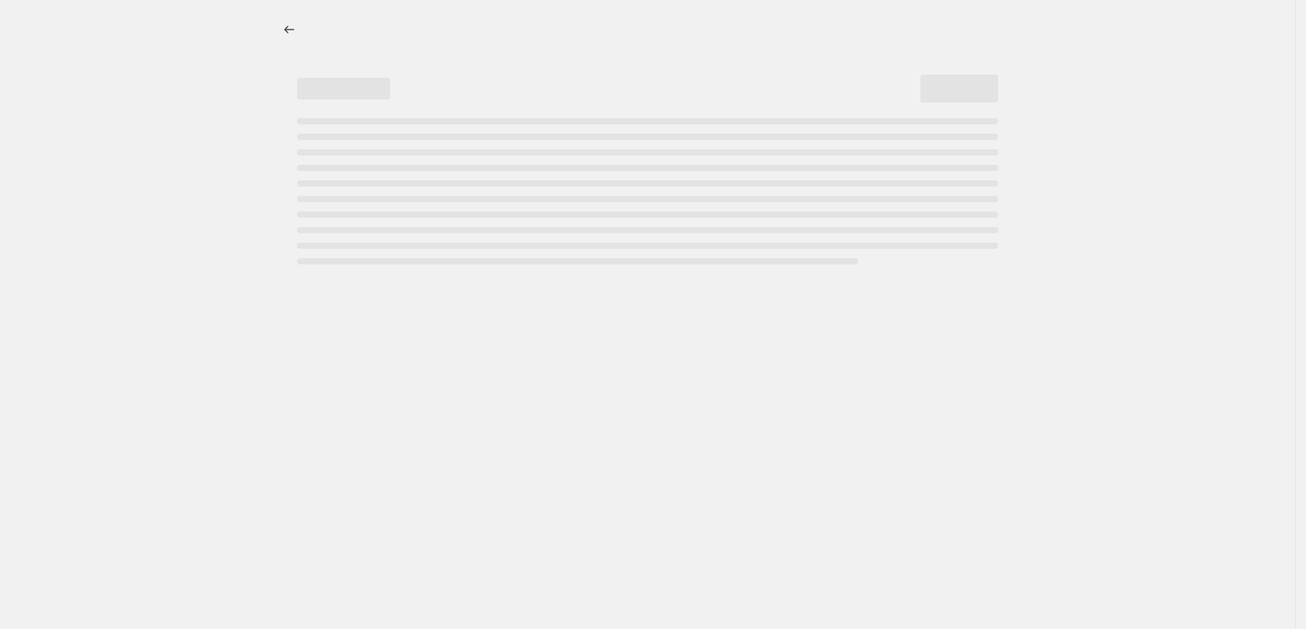
select select "percentage"
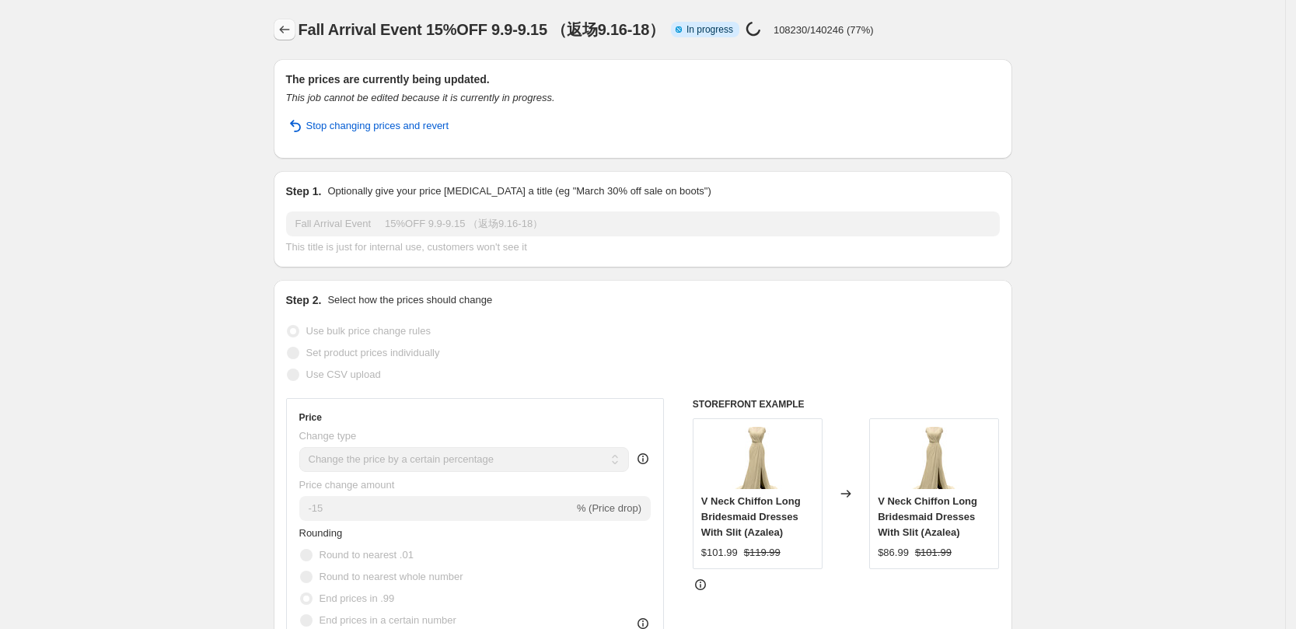
click at [288, 37] on button "Price change jobs" at bounding box center [285, 30] width 22 height 22
